Goal: Task Accomplishment & Management: Use online tool/utility

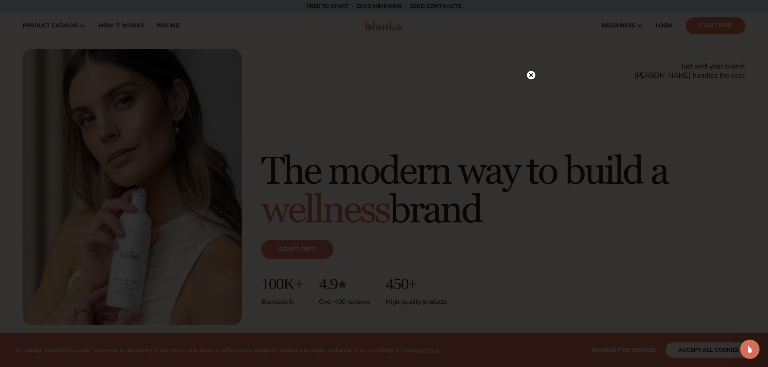
click at [167, 23] on div at bounding box center [384, 183] width 768 height 367
click at [531, 91] on circle at bounding box center [531, 91] width 8 height 8
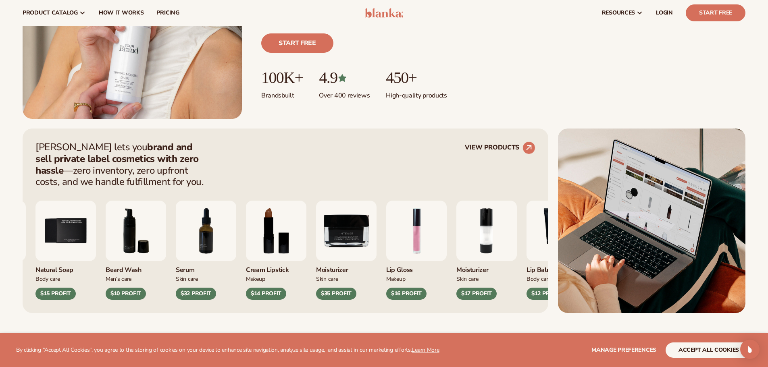
scroll to position [121, 0]
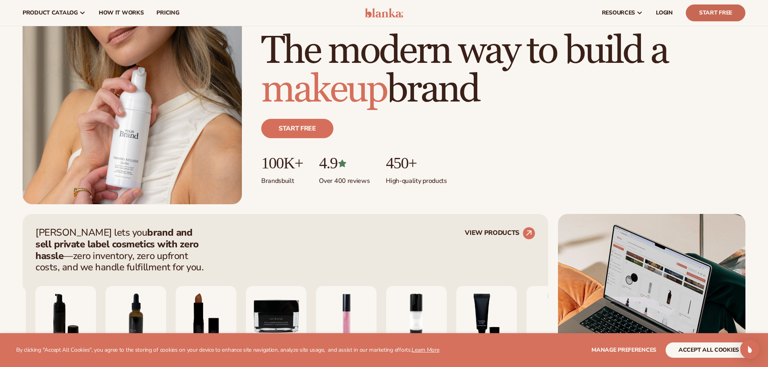
click at [701, 14] on link "Start Free" at bounding box center [716, 12] width 60 height 17
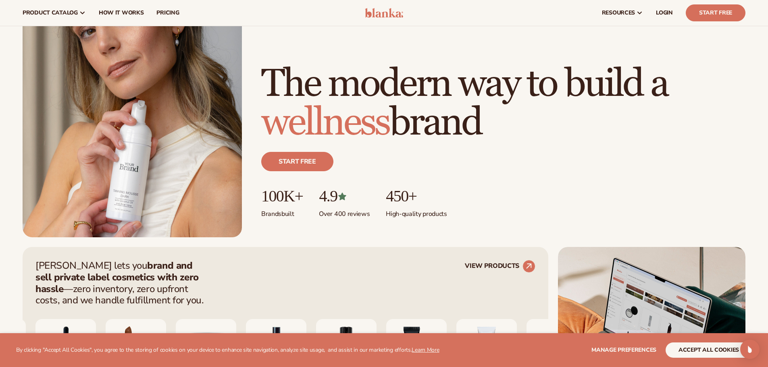
scroll to position [0, 0]
